Goal: Task Accomplishment & Management: Complete application form

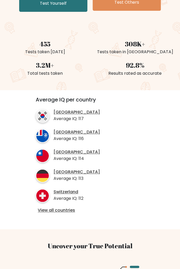
scroll to position [98, 0]
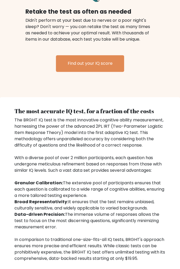
click at [118, 60] on link "Find out your IQ score" at bounding box center [90, 63] width 68 height 17
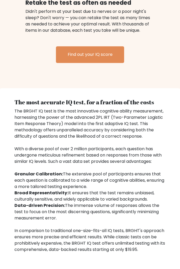
scroll to position [849, 0]
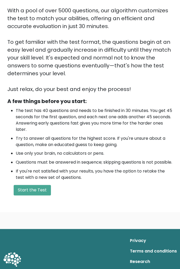
scroll to position [74, 0]
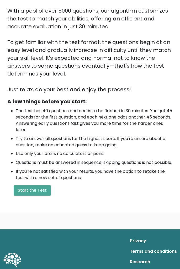
click at [48, 195] on button "Start the Test" at bounding box center [32, 190] width 37 height 10
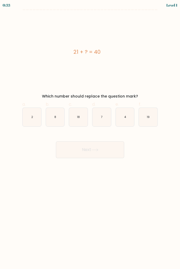
click at [79, 117] on text "18" at bounding box center [78, 117] width 3 height 4
click at [90, 134] on input "c. 18" at bounding box center [90, 135] width 0 height 3
radio input "true"
click at [110, 154] on button "Next" at bounding box center [90, 149] width 68 height 17
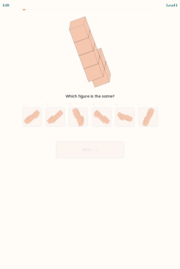
click at [150, 116] on icon at bounding box center [150, 115] width 4 height 4
click at [90, 134] on input "f." at bounding box center [90, 135] width 0 height 3
radio input "true"
click at [113, 156] on button "Next" at bounding box center [90, 149] width 68 height 17
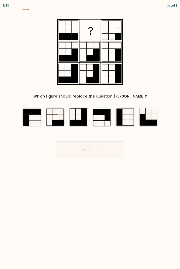
click at [40, 122] on icon at bounding box center [32, 117] width 19 height 19
click at [90, 134] on input "a." at bounding box center [90, 135] width 0 height 3
radio input "true"
click at [90, 144] on button "Next" at bounding box center [90, 149] width 68 height 17
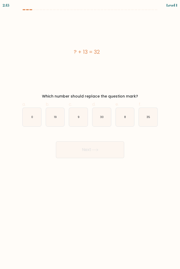
click at [52, 119] on icon "19" at bounding box center [55, 117] width 19 height 19
click at [90, 134] on input "b. 19" at bounding box center [90, 135] width 0 height 3
radio input "true"
click at [101, 149] on button "Next" at bounding box center [90, 149] width 68 height 17
